Goal: Task Accomplishment & Management: Manage account settings

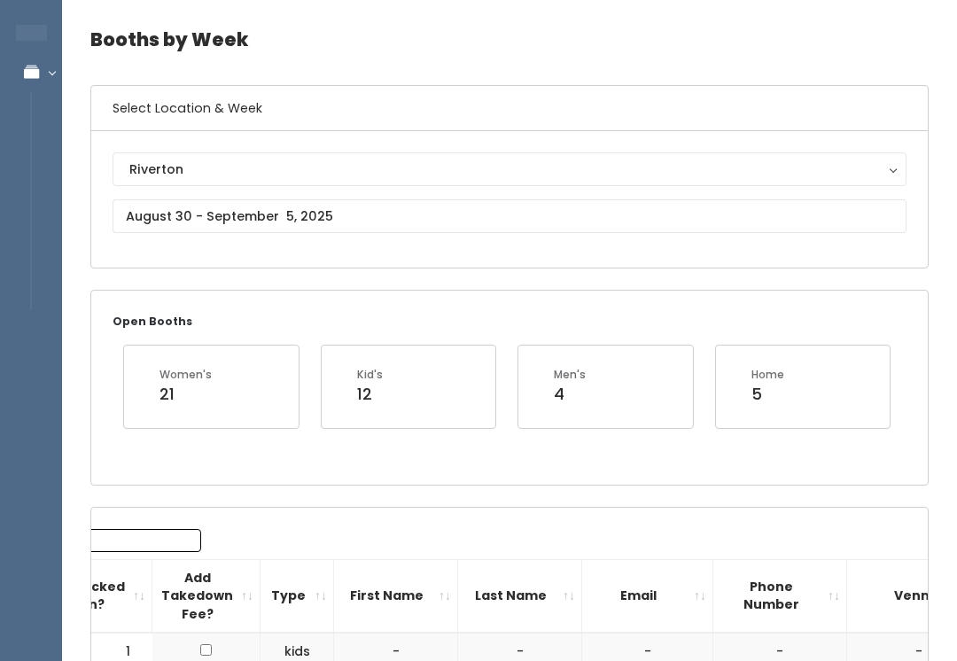
scroll to position [59, 0]
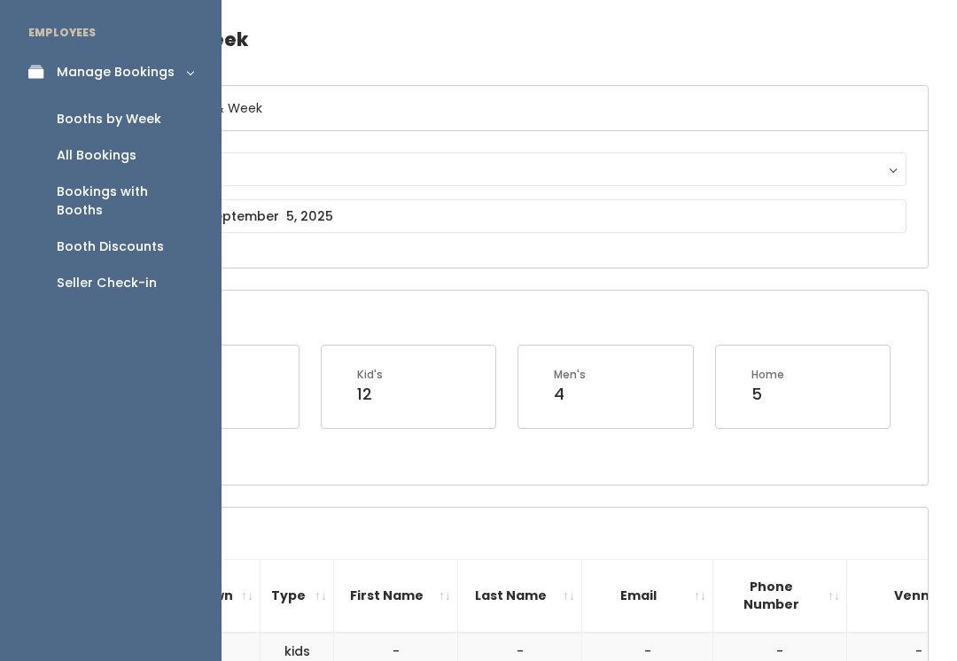
click at [43, 73] on icon at bounding box center [40, 72] width 25 height 15
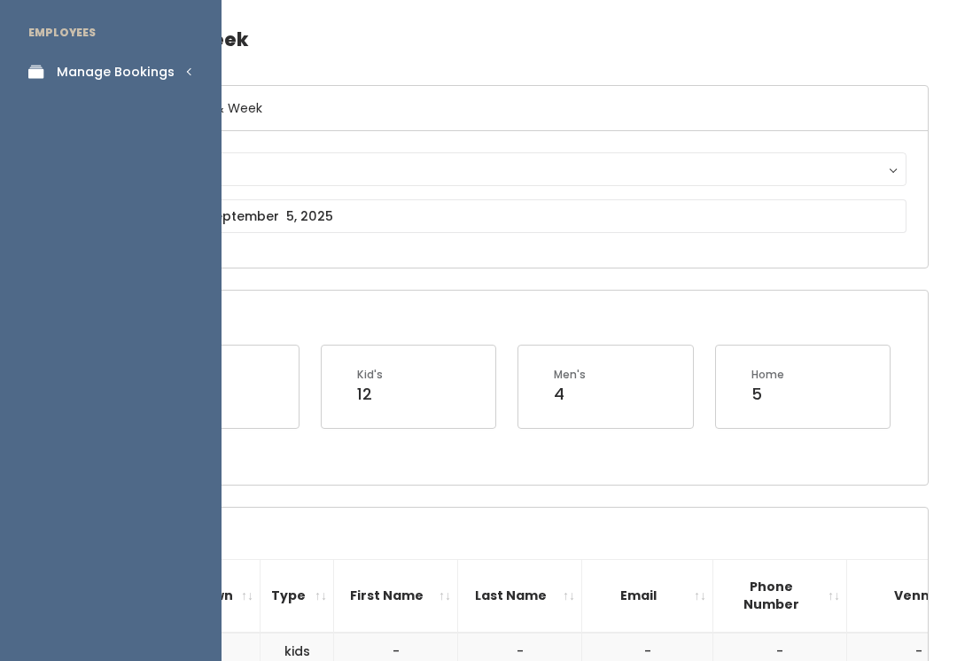
click at [174, 79] on link "Manage Bookings" at bounding box center [111, 72] width 222 height 40
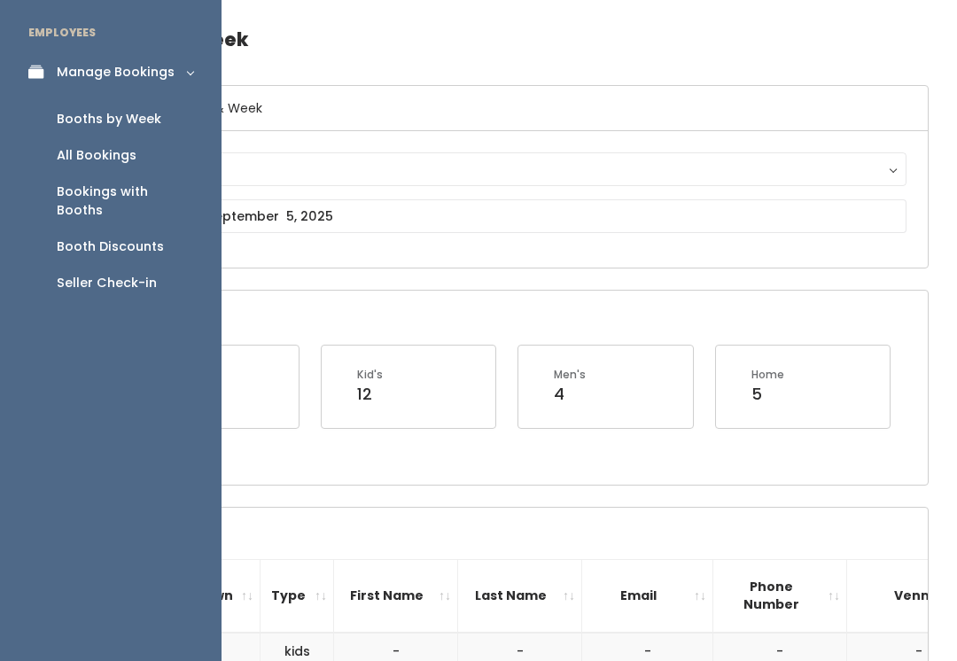
click at [106, 112] on div "Booths by Week" at bounding box center [109, 119] width 105 height 19
click at [139, 122] on div "Booths by Week" at bounding box center [109, 119] width 105 height 19
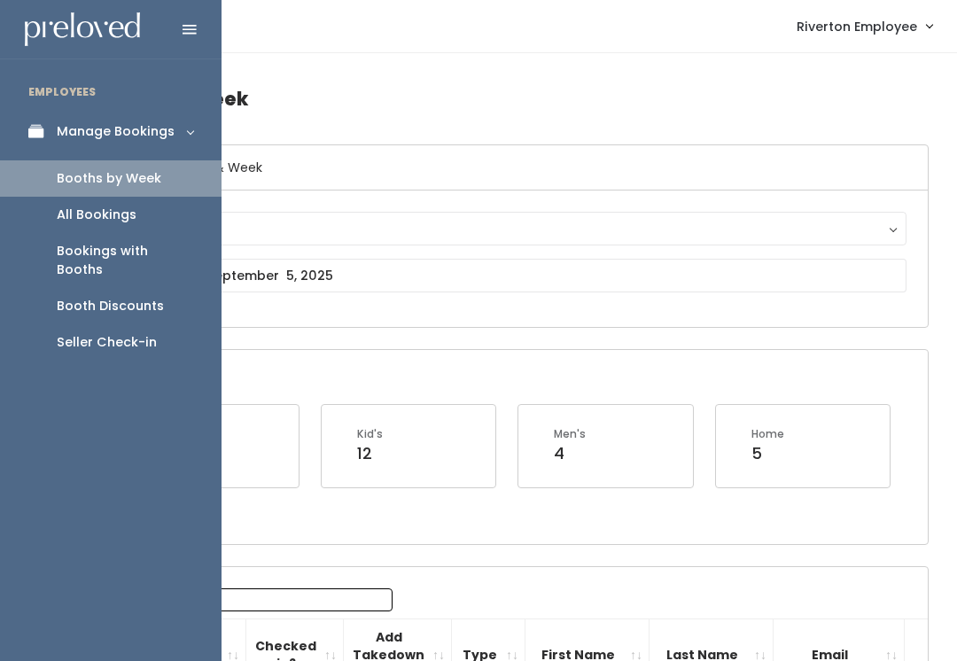
click at [86, 297] on div "Booth Discounts" at bounding box center [110, 306] width 107 height 19
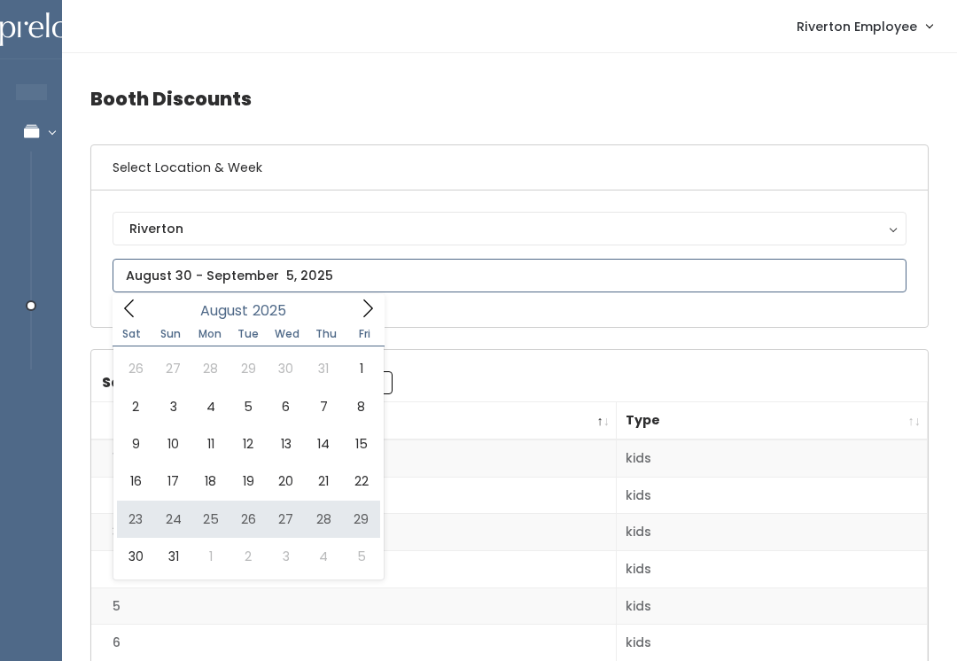
type input "August 23 to August 29"
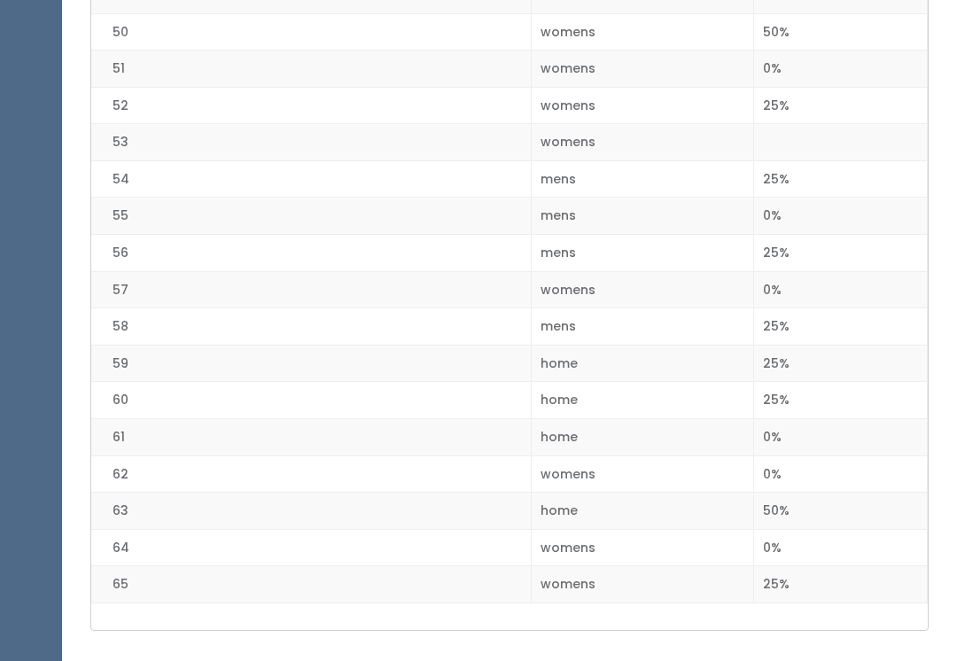
scroll to position [2230, 0]
